Goal: Task Accomplishment & Management: Use online tool/utility

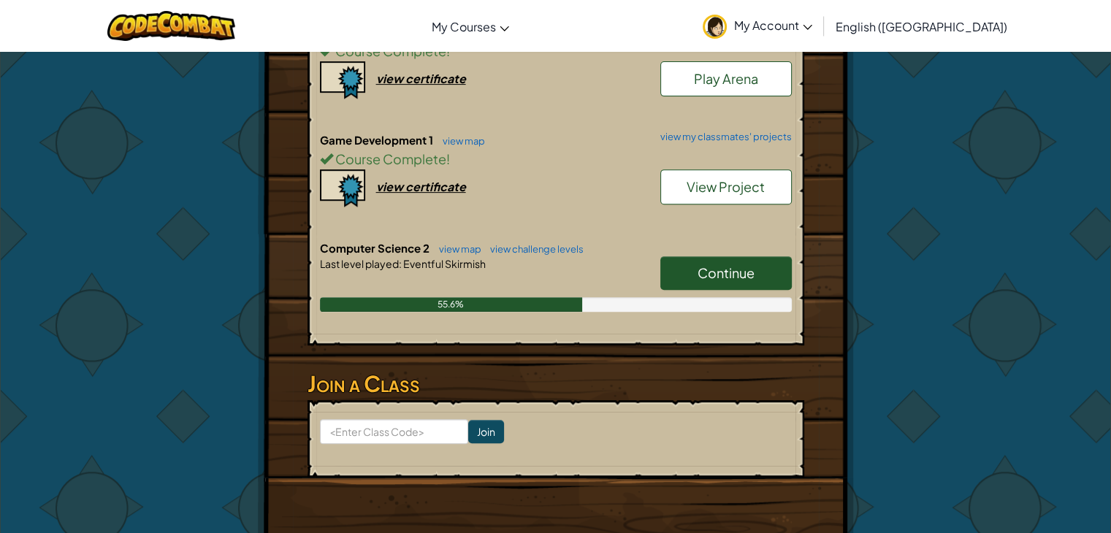
scroll to position [548, 0]
click at [735, 259] on link "Continue" at bounding box center [725, 274] width 131 height 34
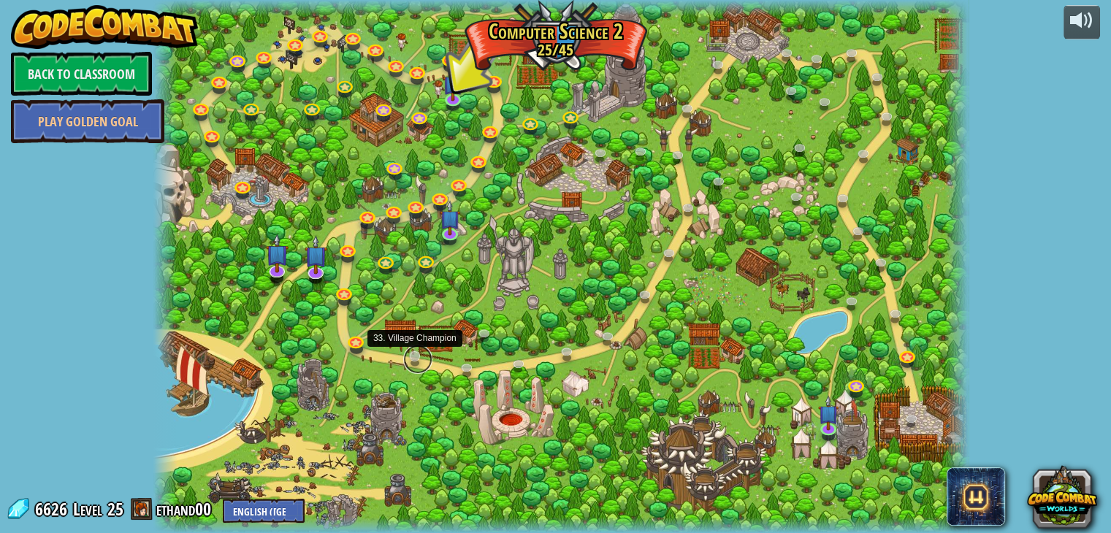
click at [421, 352] on link at bounding box center [417, 359] width 29 height 29
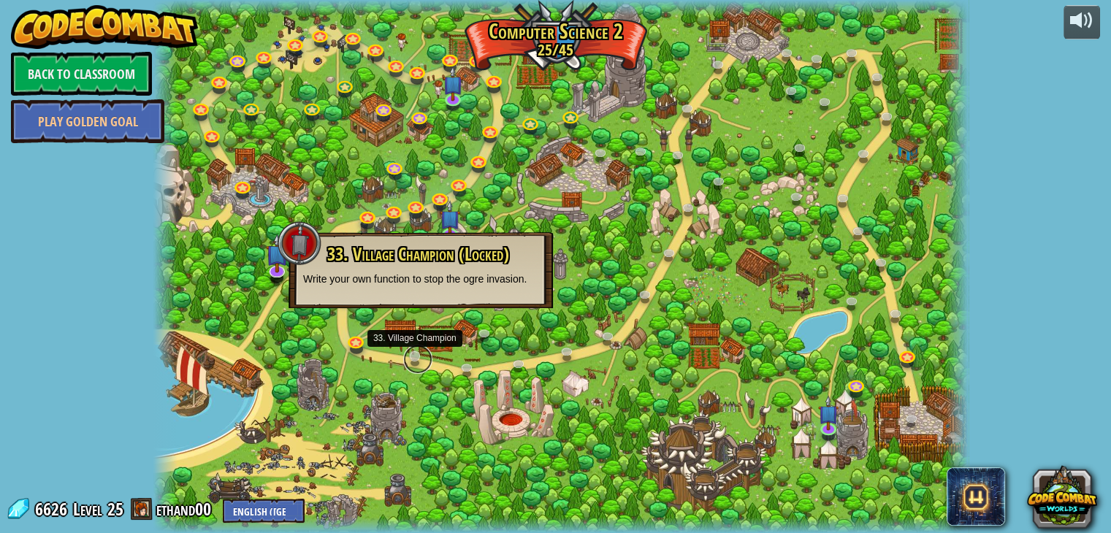
click at [426, 354] on link at bounding box center [417, 359] width 29 height 29
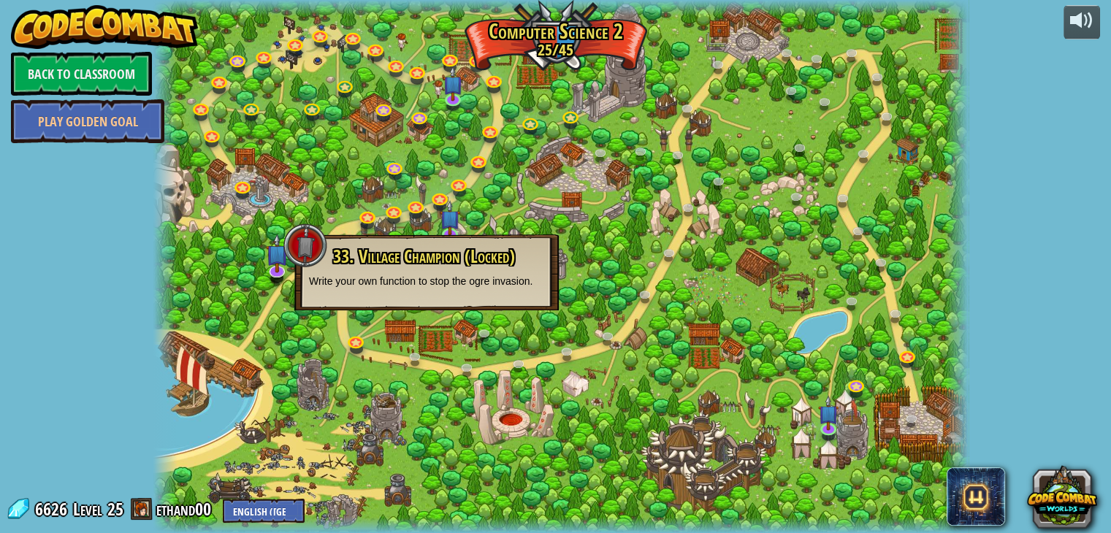
click at [390, 343] on div at bounding box center [561, 266] width 816 height 533
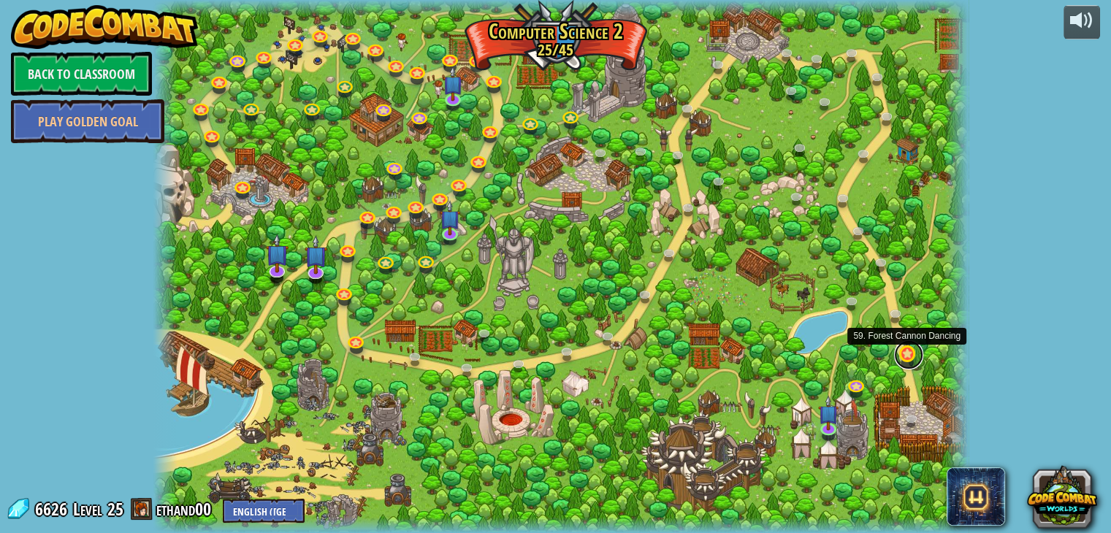
click at [908, 357] on link at bounding box center [908, 354] width 29 height 29
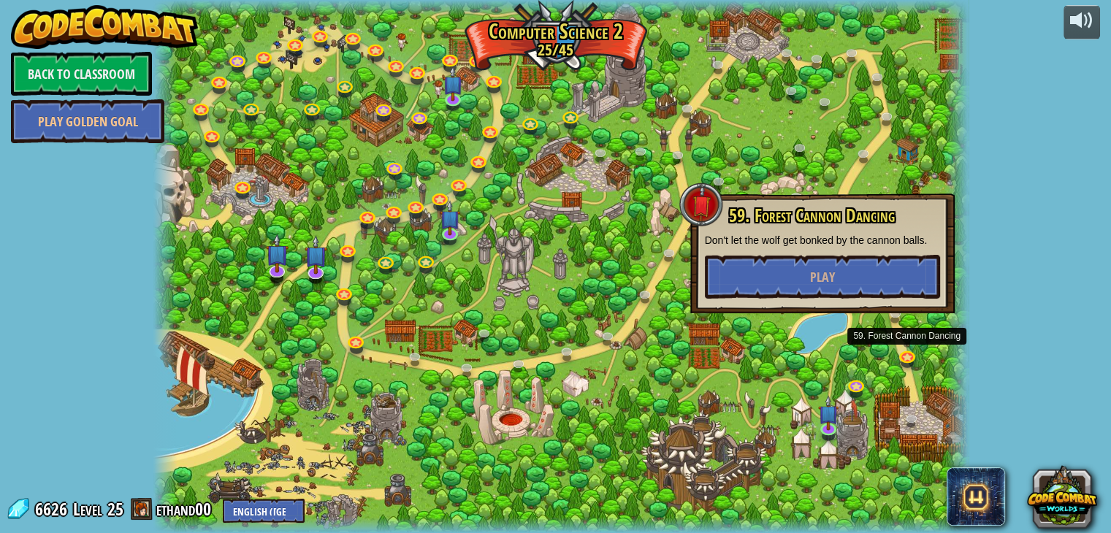
click at [559, 375] on div at bounding box center [561, 266] width 816 height 533
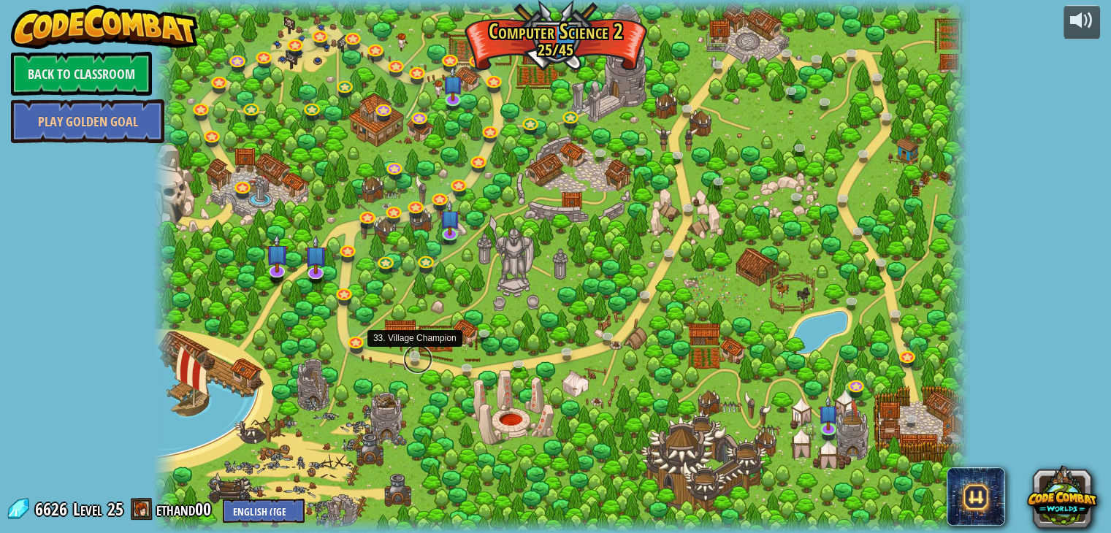
click at [412, 353] on link at bounding box center [417, 359] width 29 height 29
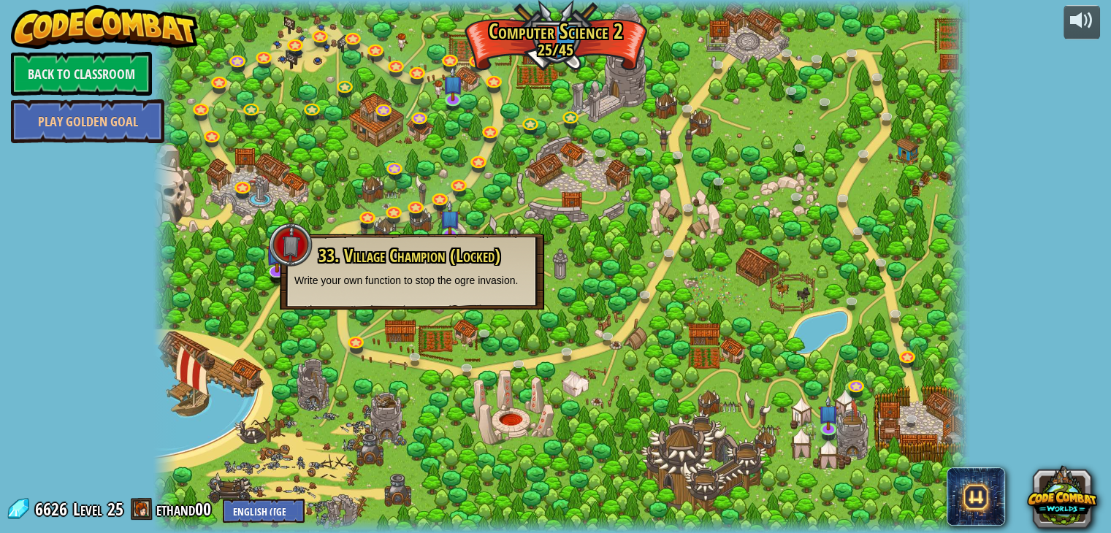
click at [499, 205] on div at bounding box center [561, 266] width 816 height 533
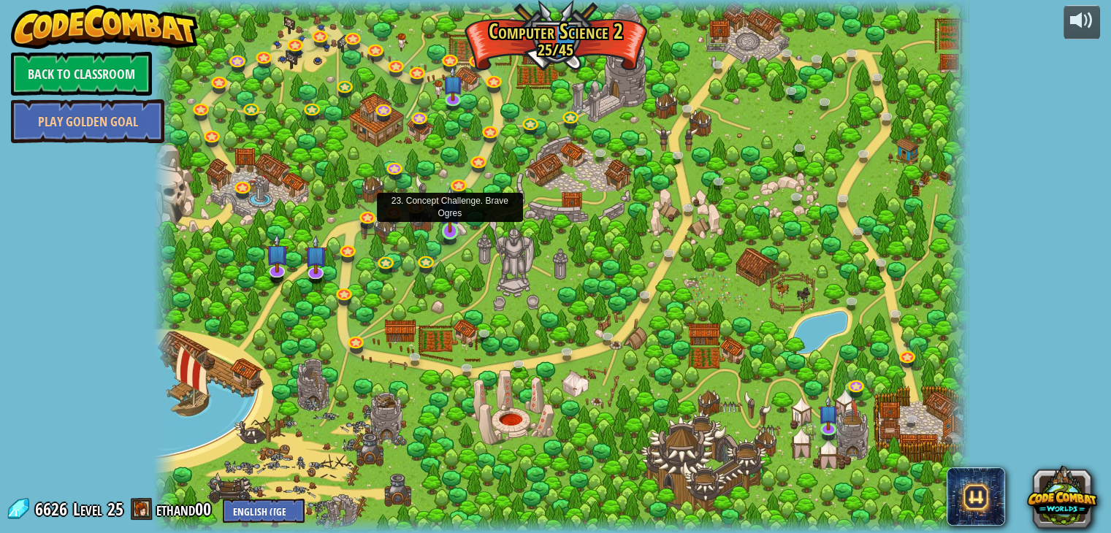
click at [450, 229] on img at bounding box center [450, 209] width 20 height 47
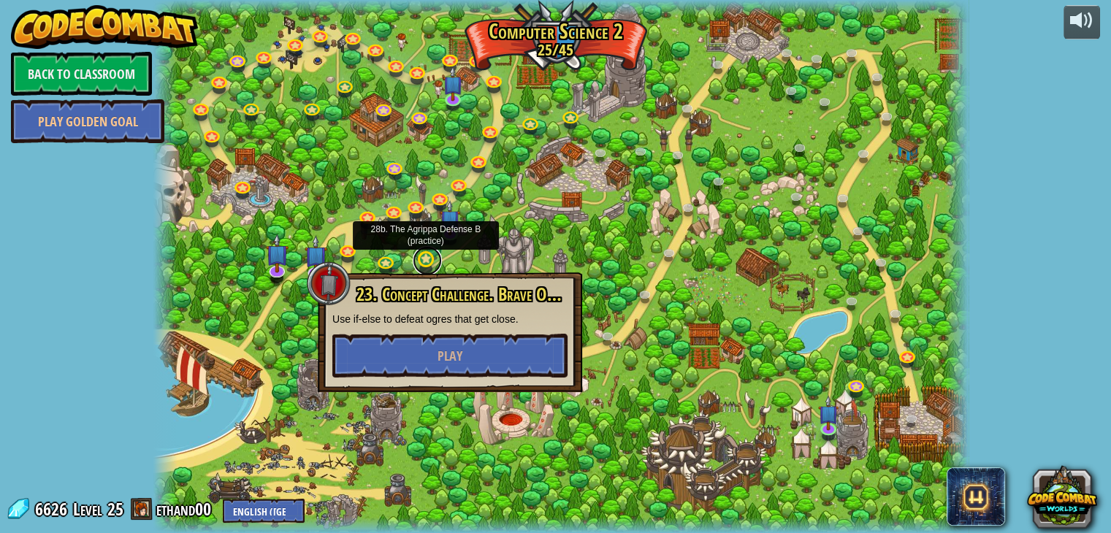
click at [425, 256] on link at bounding box center [427, 260] width 29 height 29
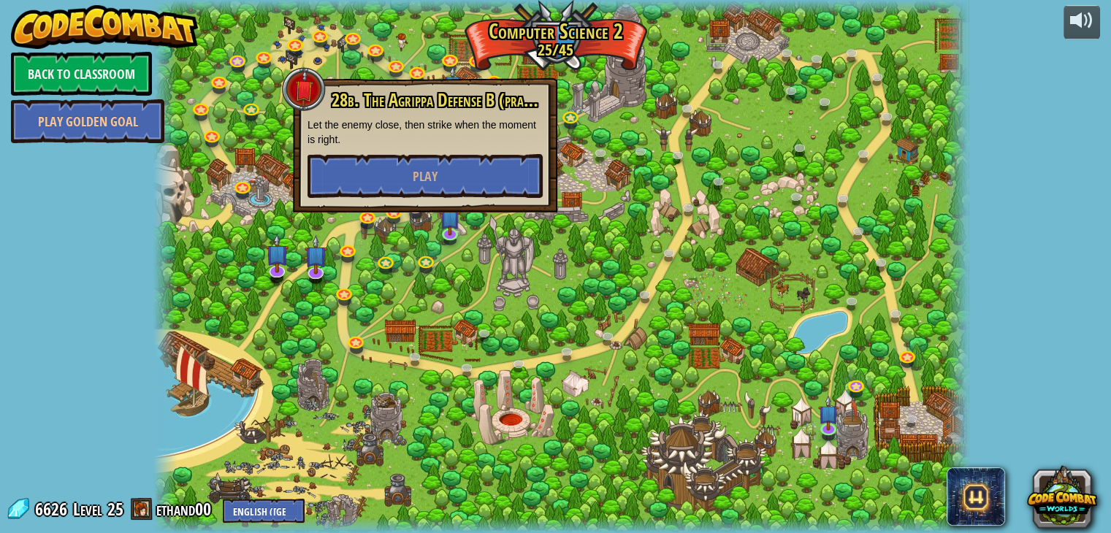
click at [555, 261] on div at bounding box center [561, 266] width 816 height 533
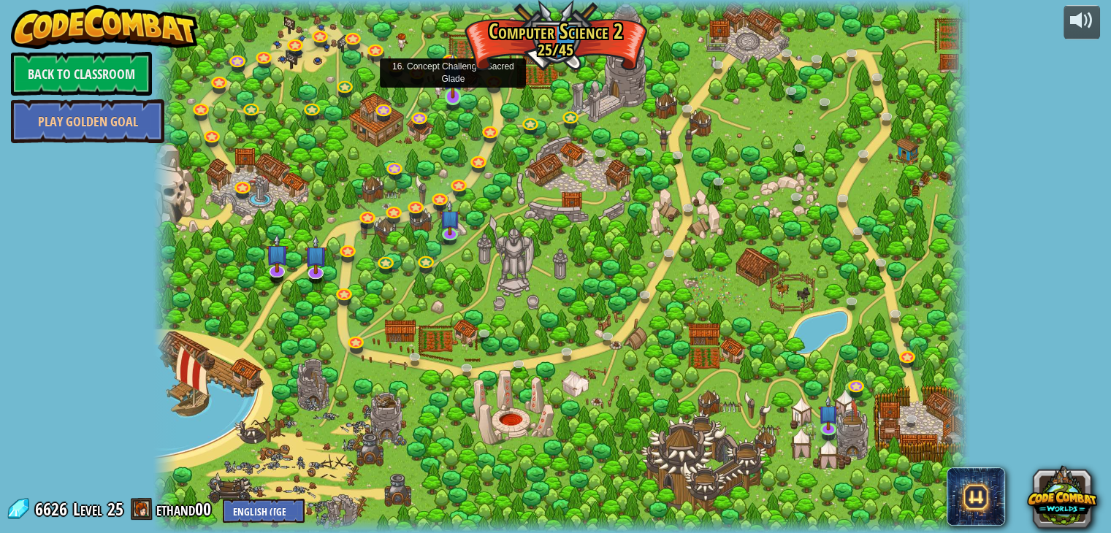
click at [453, 92] on img at bounding box center [453, 75] width 20 height 47
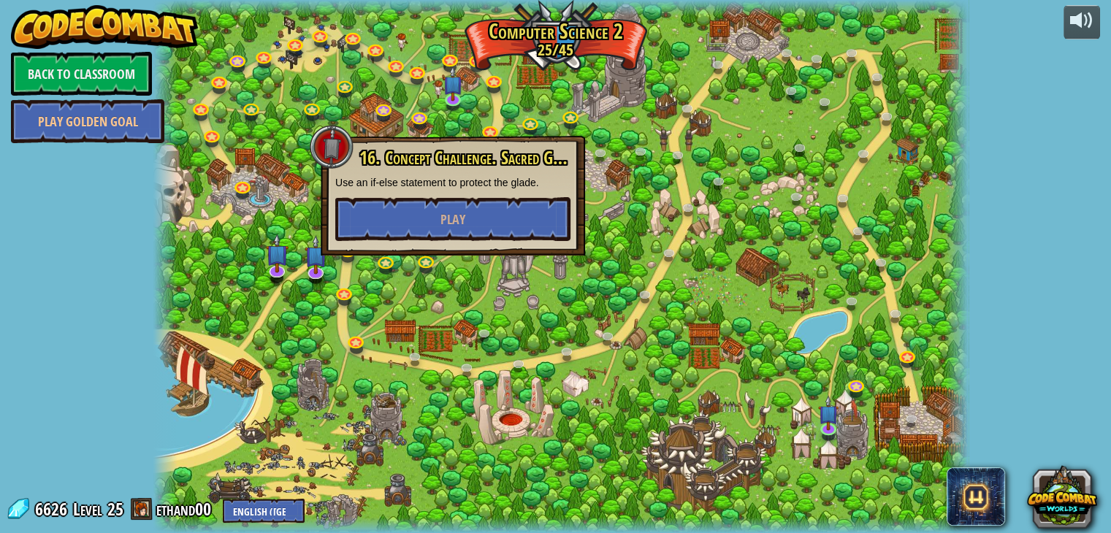
click at [478, 243] on div "16. Concept Challenge. Sacred Glade Use an if-else statement to protect the gla…" at bounding box center [453, 196] width 264 height 120
click at [482, 221] on button "Play" at bounding box center [452, 219] width 235 height 44
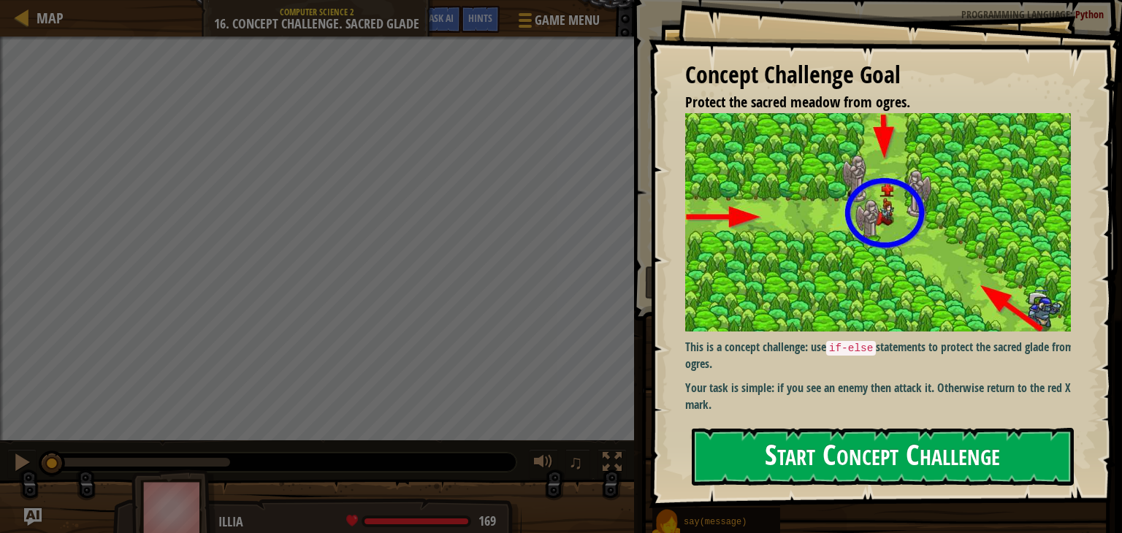
click at [792, 473] on button "Start Concept Challenge" at bounding box center [883, 457] width 382 height 58
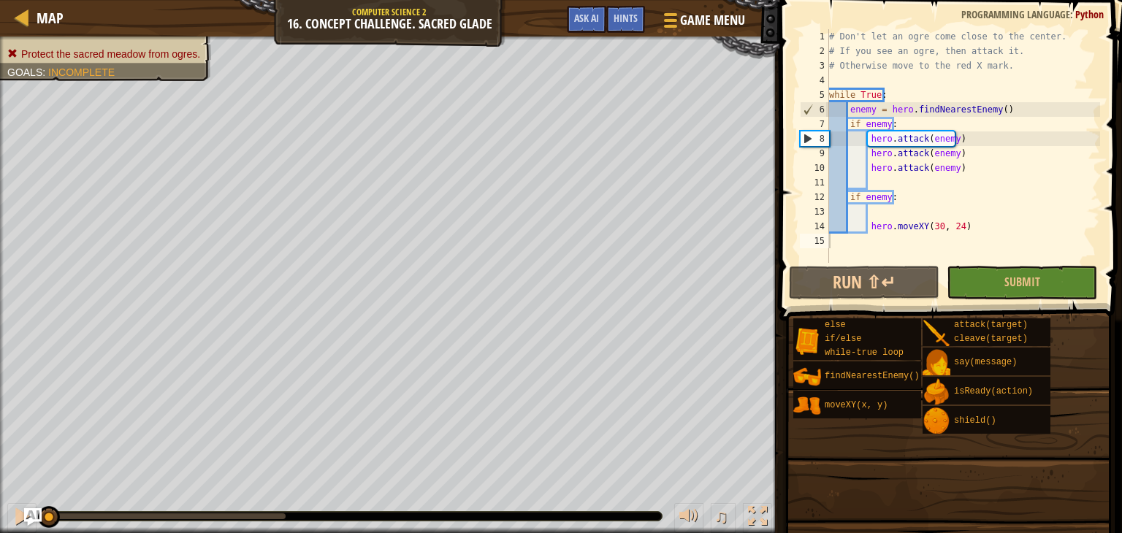
click at [445, 15] on div "Map Computer Science 2 16. Concept Challenge. Sacred Glade Game Menu Done Hints…" at bounding box center [389, 18] width 779 height 37
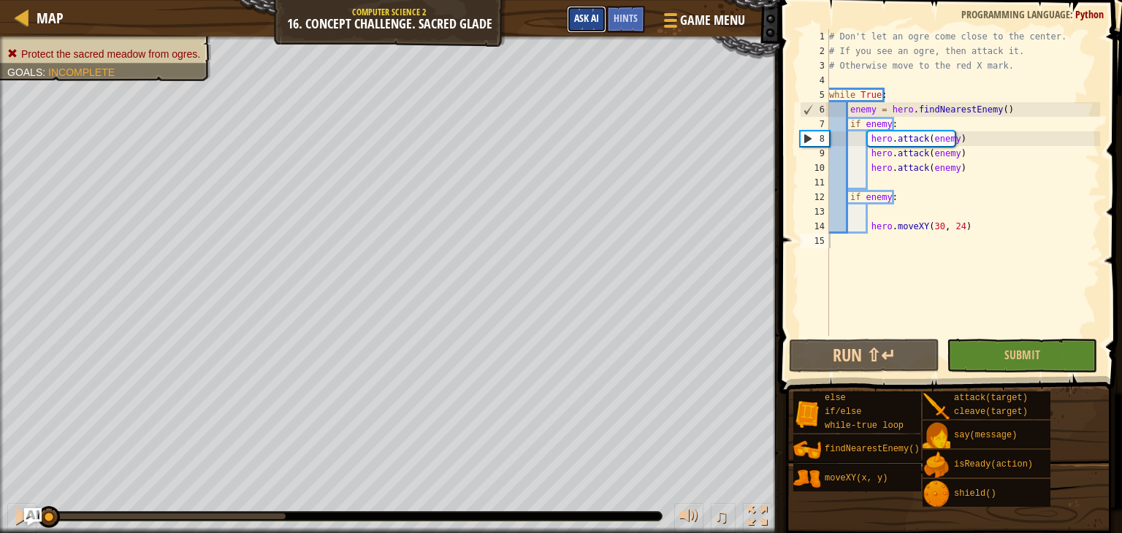
click at [581, 18] on span "Ask AI" at bounding box center [586, 18] width 25 height 14
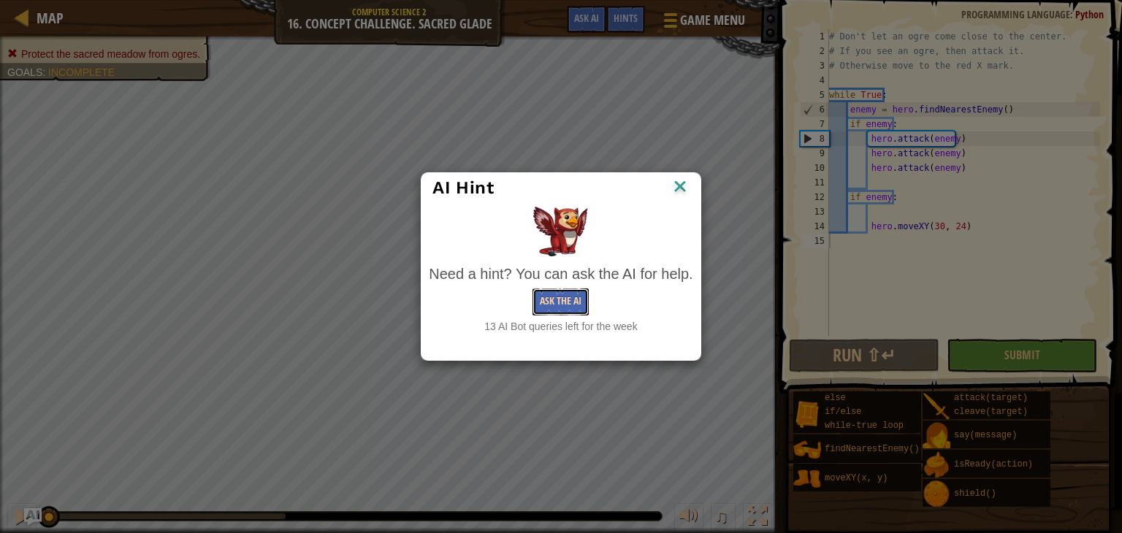
click at [575, 304] on button "Ask the AI" at bounding box center [560, 301] width 56 height 27
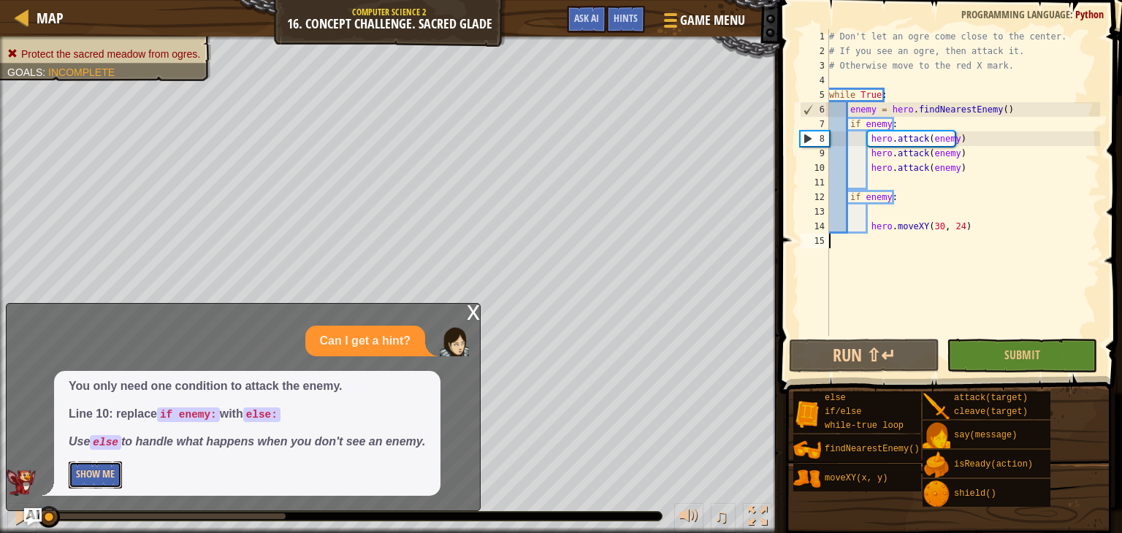
click at [105, 478] on button "Show Me" at bounding box center [95, 475] width 53 height 27
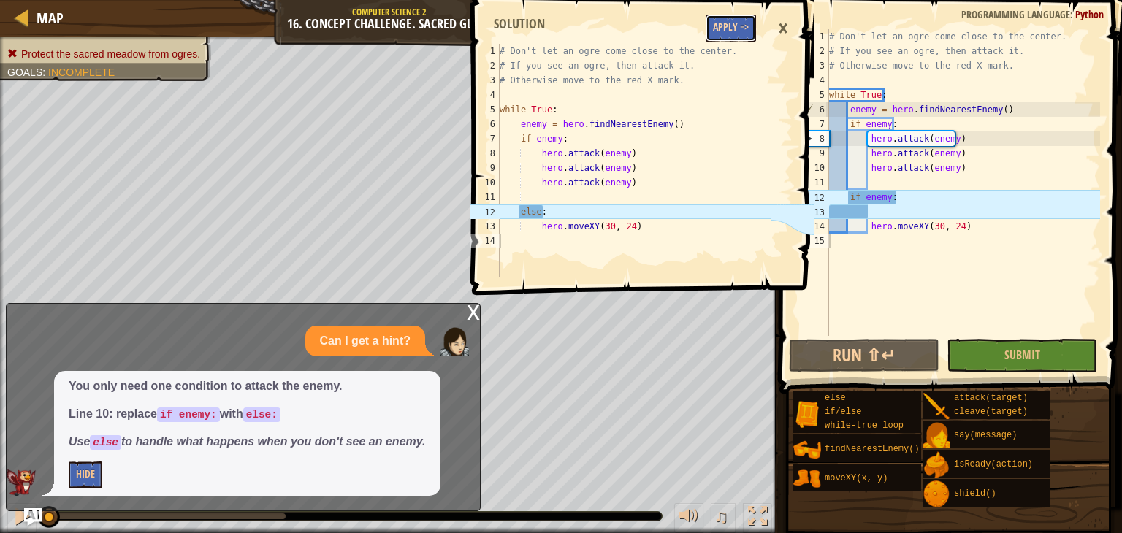
click at [733, 30] on button "Apply =>" at bounding box center [730, 28] width 50 height 27
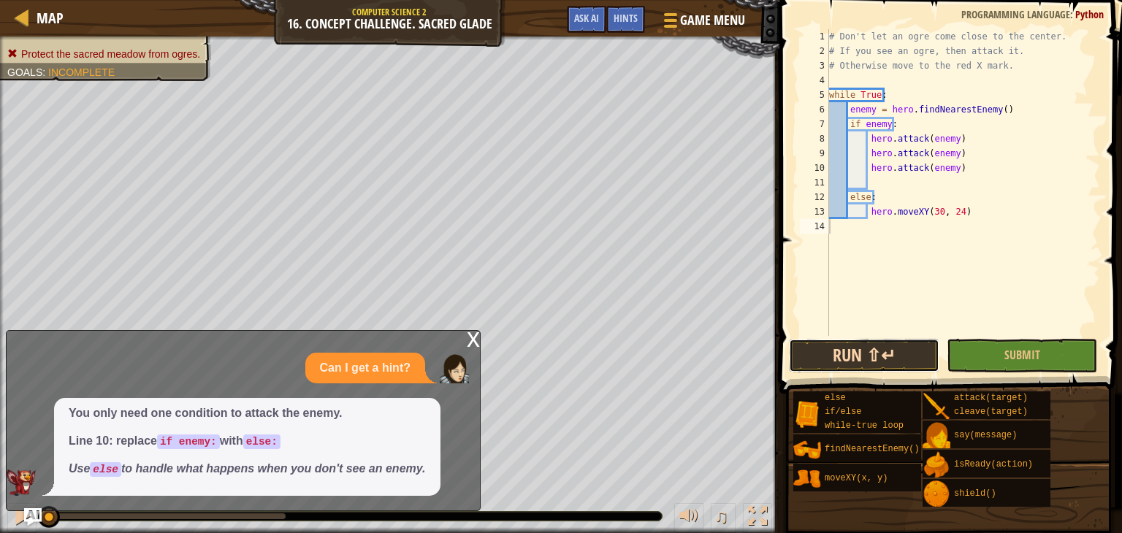
click at [847, 369] on button "Run ⇧↵" at bounding box center [864, 356] width 150 height 34
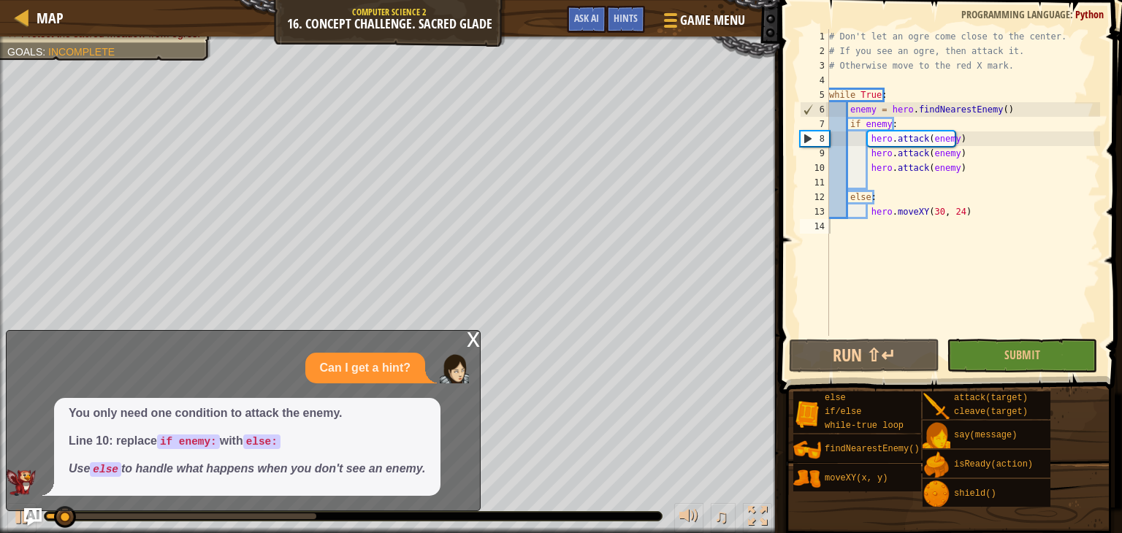
click at [473, 337] on div "x" at bounding box center [473, 338] width 13 height 15
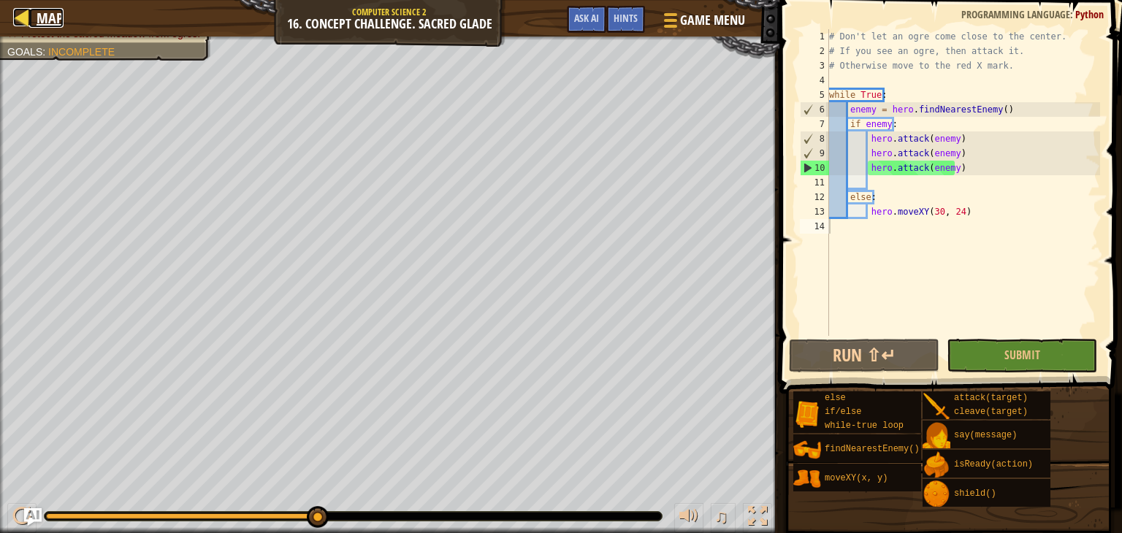
click at [47, 22] on span "Map" at bounding box center [50, 18] width 27 height 20
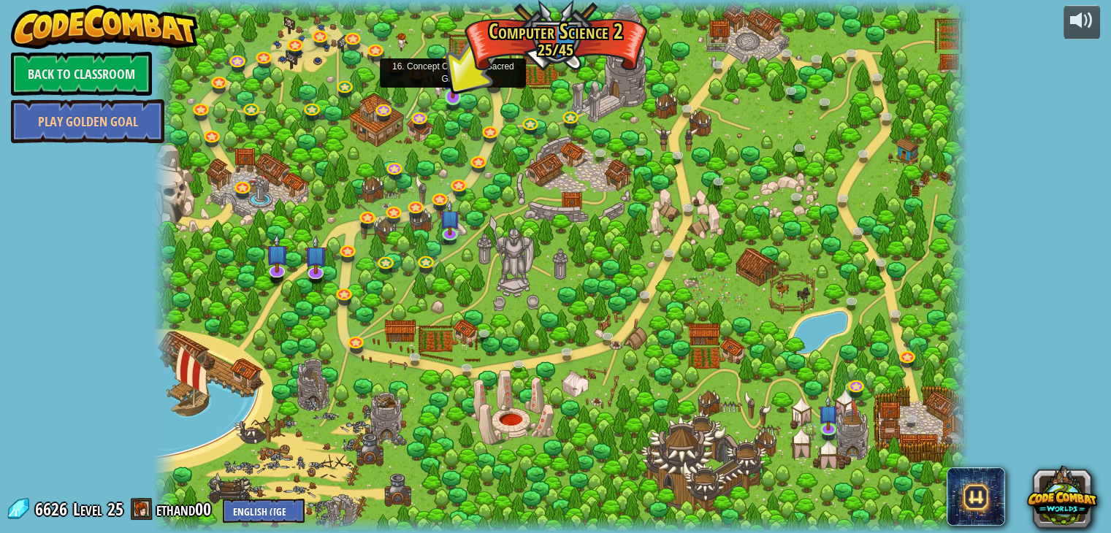
click at [463, 94] on img at bounding box center [453, 75] width 20 height 47
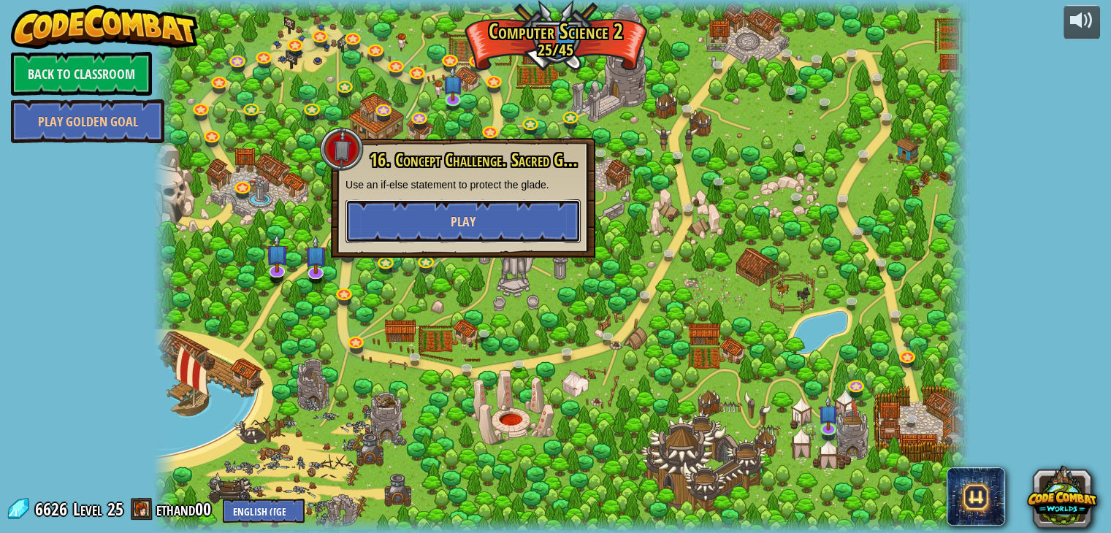
click at [500, 236] on button "Play" at bounding box center [462, 221] width 235 height 44
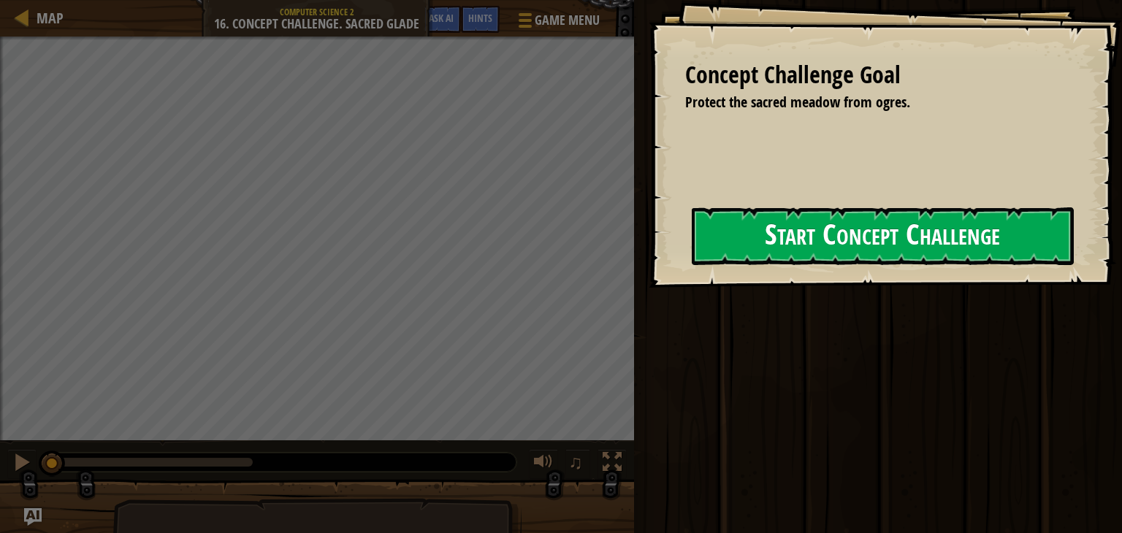
click at [649, 283] on div "Concept Challenge Goal Protect the sacred meadow from ogres. Start Concept Chal…" at bounding box center [885, 144] width 473 height 288
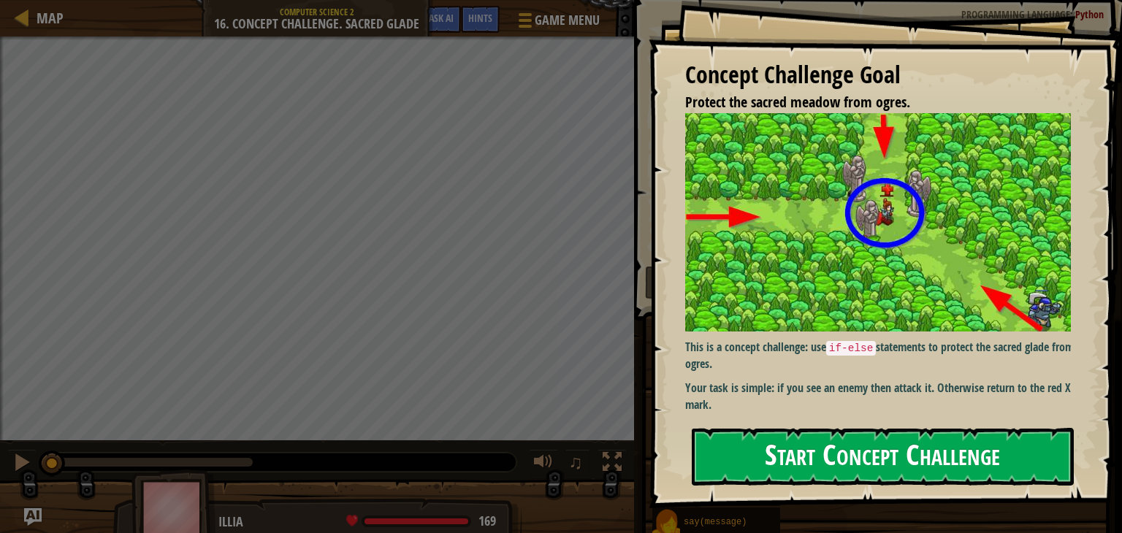
click at [797, 436] on button "Start Concept Challenge" at bounding box center [883, 457] width 382 height 58
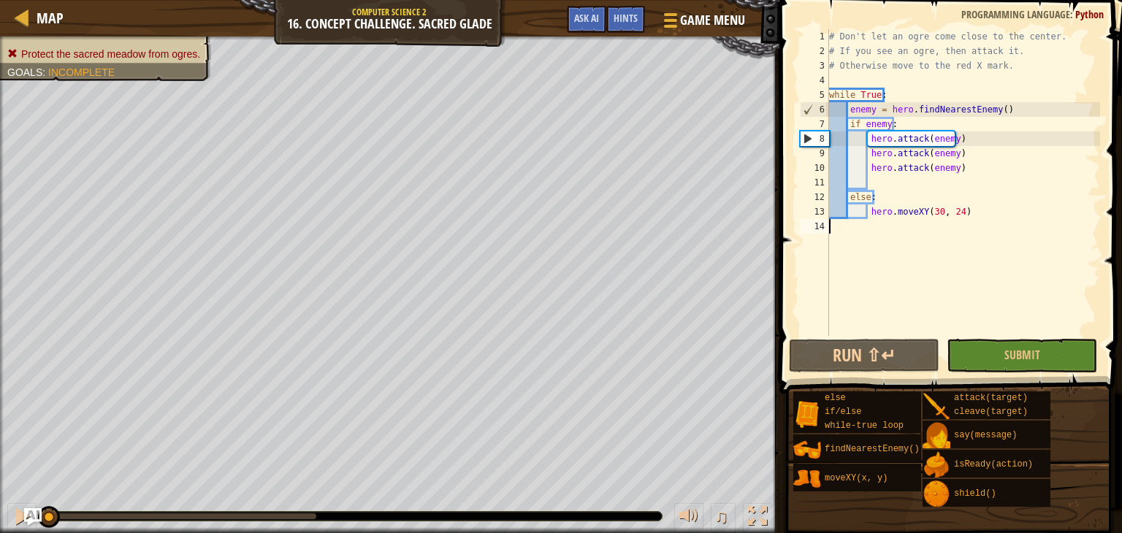
click at [841, 278] on div "# Don't let an ogre come close to the center. # If you see an ogre, then attack…" at bounding box center [963, 197] width 274 height 336
click at [312, 514] on div "0:19.9 Now: 0:00.1 Max: 0:20.1" at bounding box center [181, 516] width 270 height 6
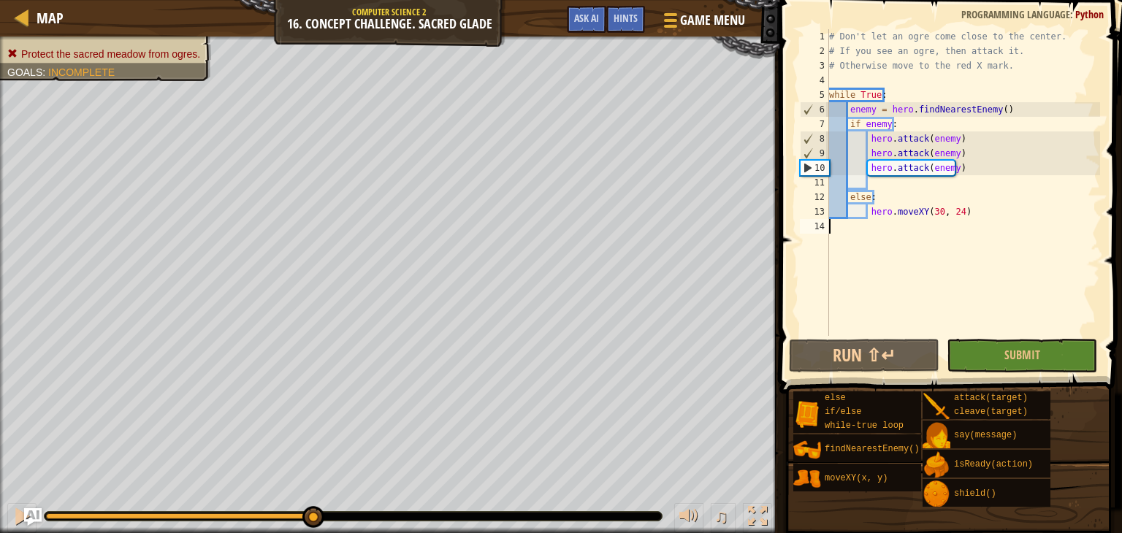
drag, startPoint x: 312, startPoint y: 514, endPoint x: 242, endPoint y: 512, distance: 69.4
click at [242, 512] on div at bounding box center [353, 516] width 619 height 10
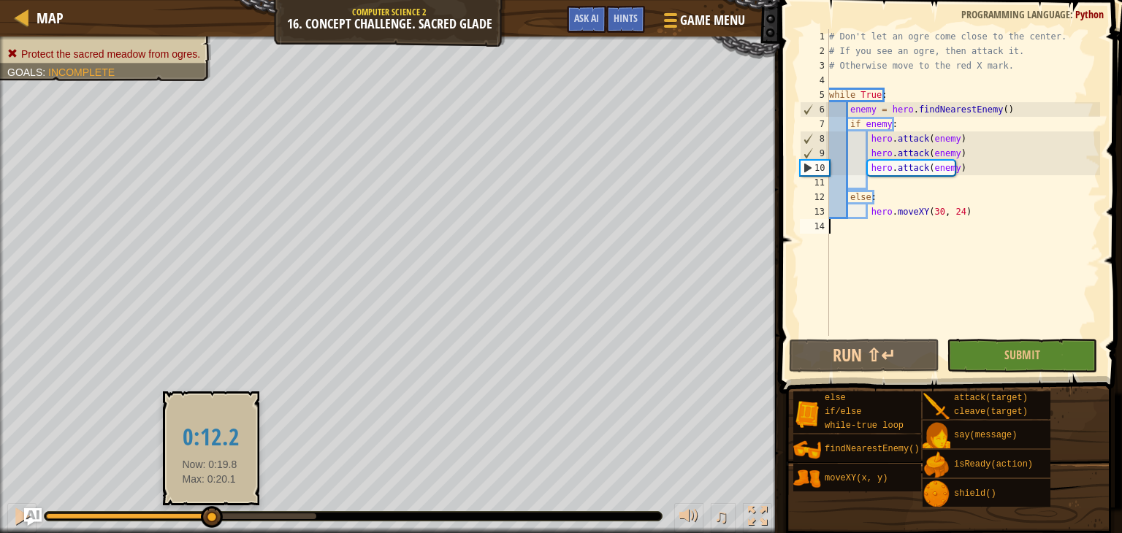
click at [210, 514] on div at bounding box center [128, 516] width 164 height 6
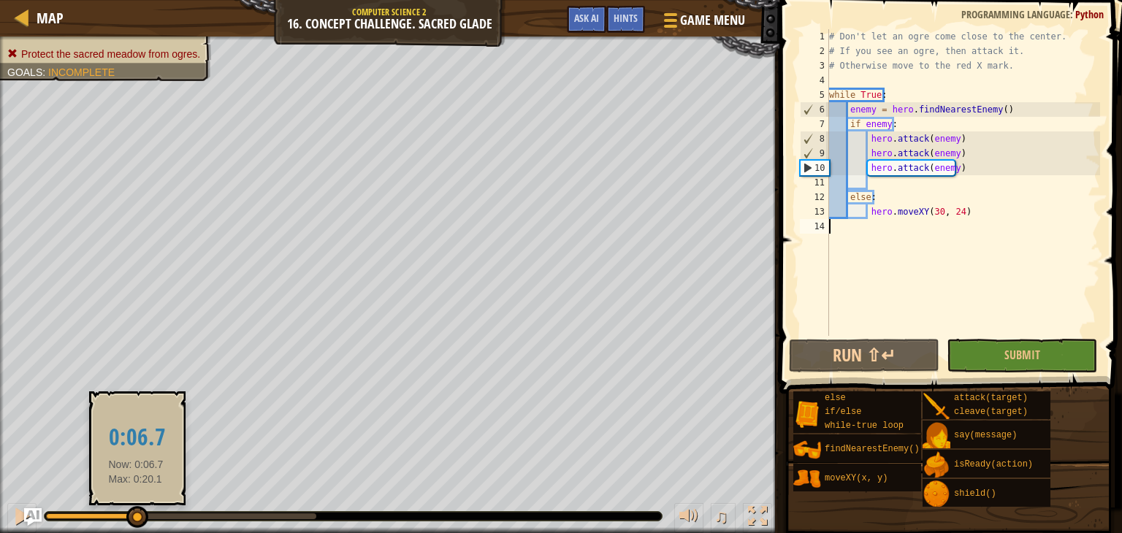
drag, startPoint x: 210, startPoint y: 514, endPoint x: 139, endPoint y: 516, distance: 70.1
click at [139, 516] on div at bounding box center [137, 517] width 22 height 22
